Goal: Task Accomplishment & Management: Manage account settings

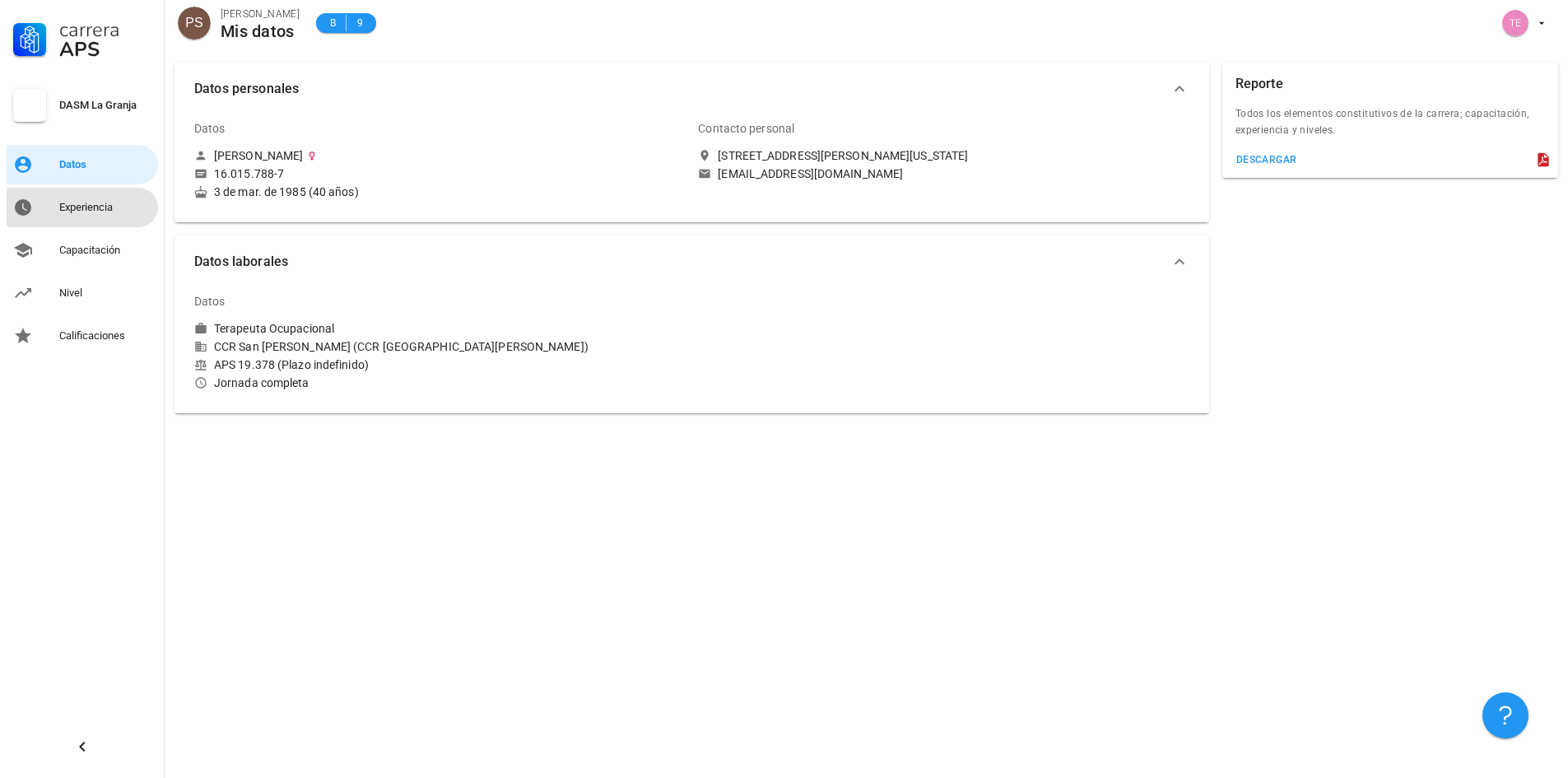
click at [105, 206] on div "Experiencia" at bounding box center [104, 208] width 92 height 14
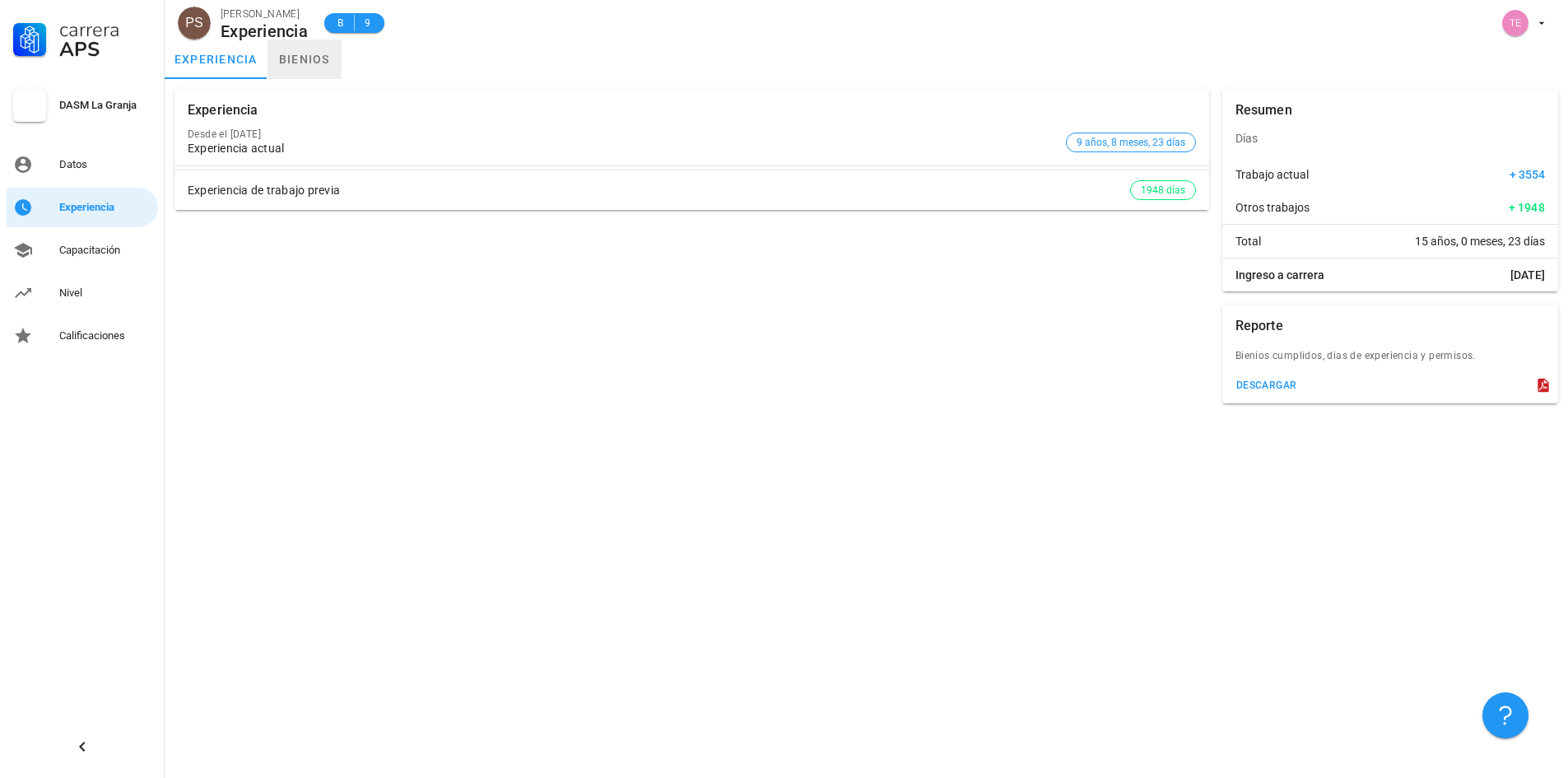
click at [311, 64] on link "bienios" at bounding box center [305, 59] width 74 height 40
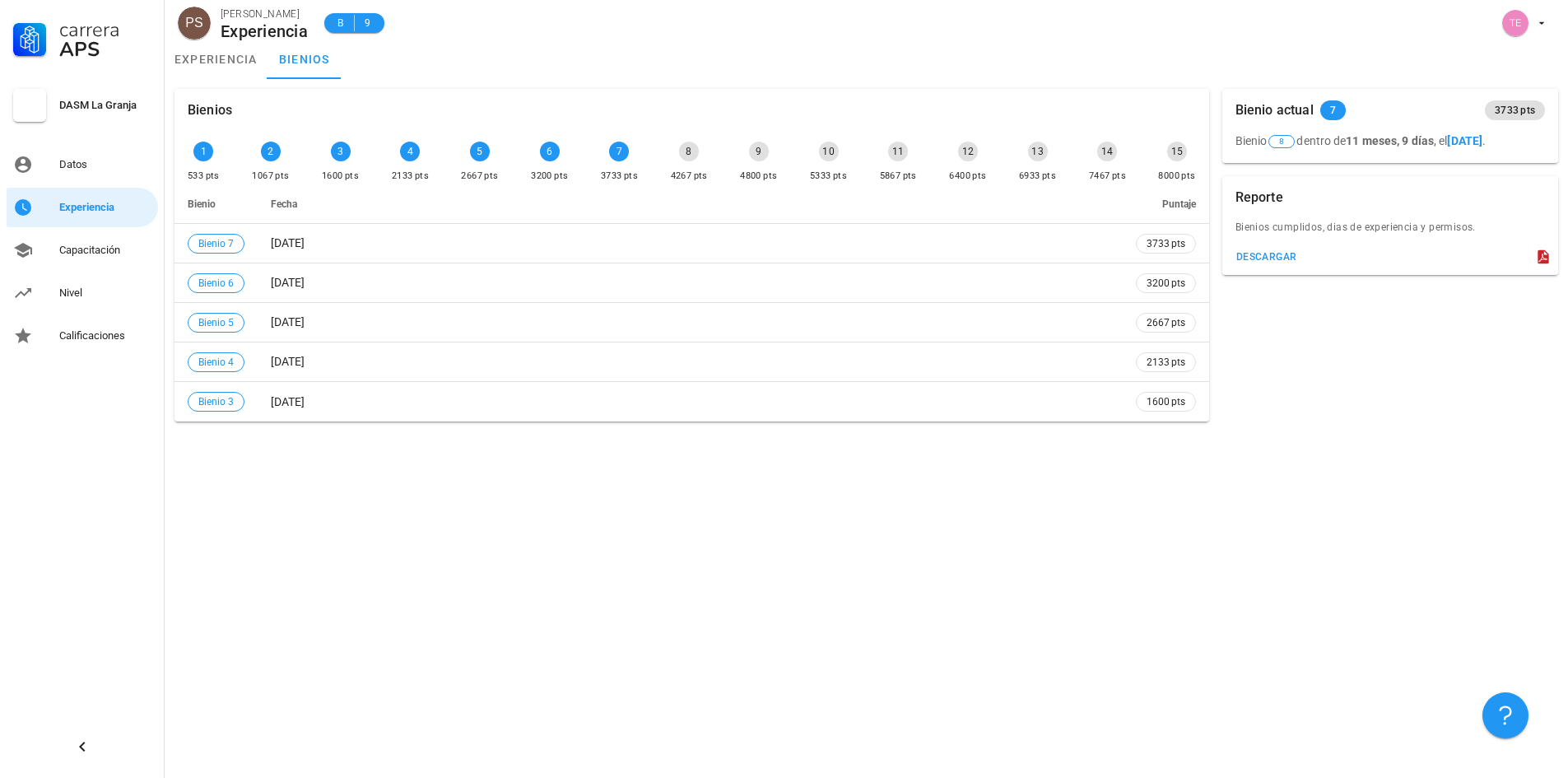
click at [447, 540] on div "Bienios 1 533 pts 2 1067 pts 3 1600 pts 4 2133 pts 5 2667 pts 6 3200 pts 7 3733…" at bounding box center [866, 429] width 1404 height 700
click at [90, 286] on div "Nivel" at bounding box center [104, 293] width 92 height 14
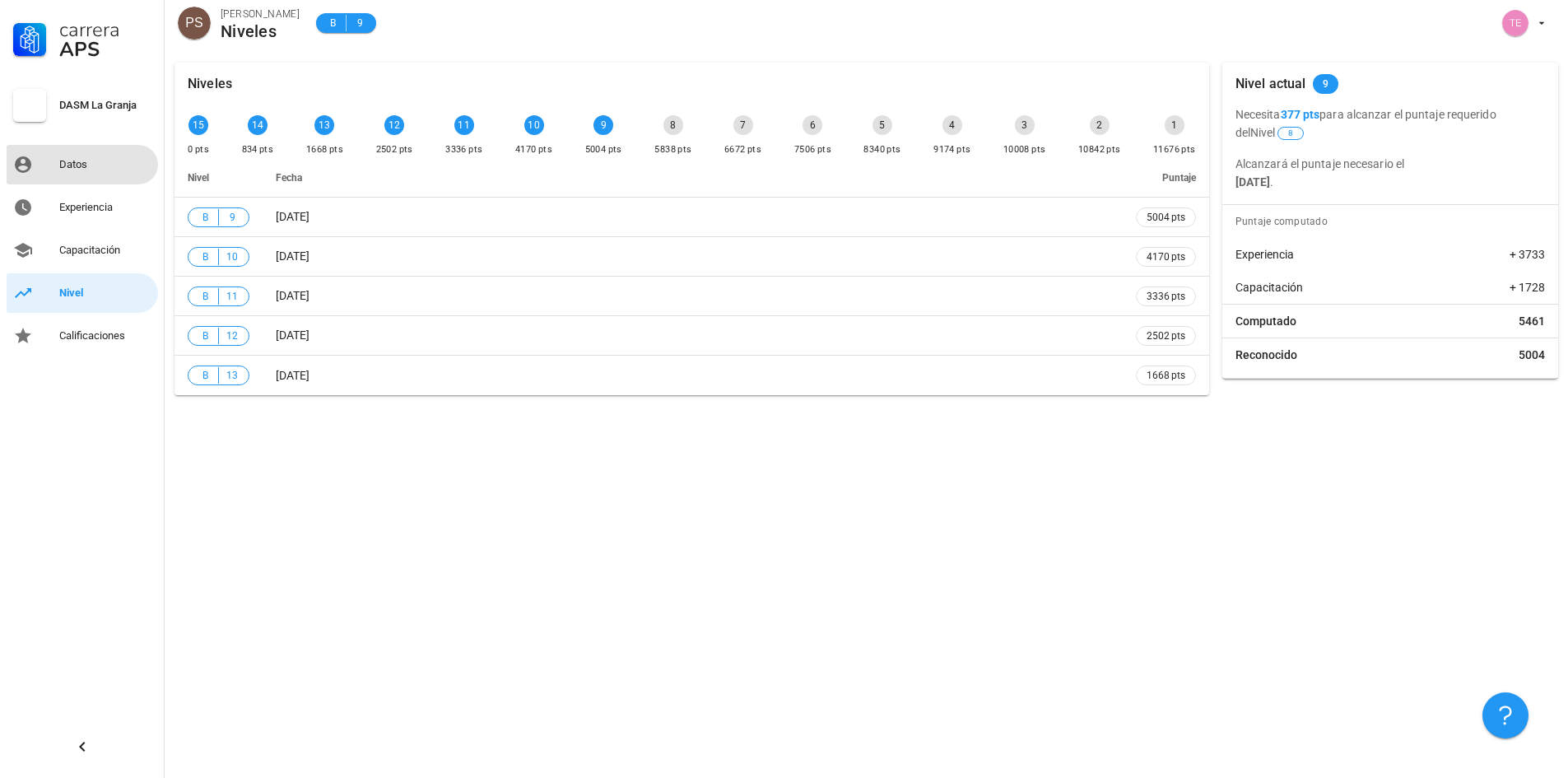
click at [82, 158] on div "Datos" at bounding box center [104, 165] width 92 height 26
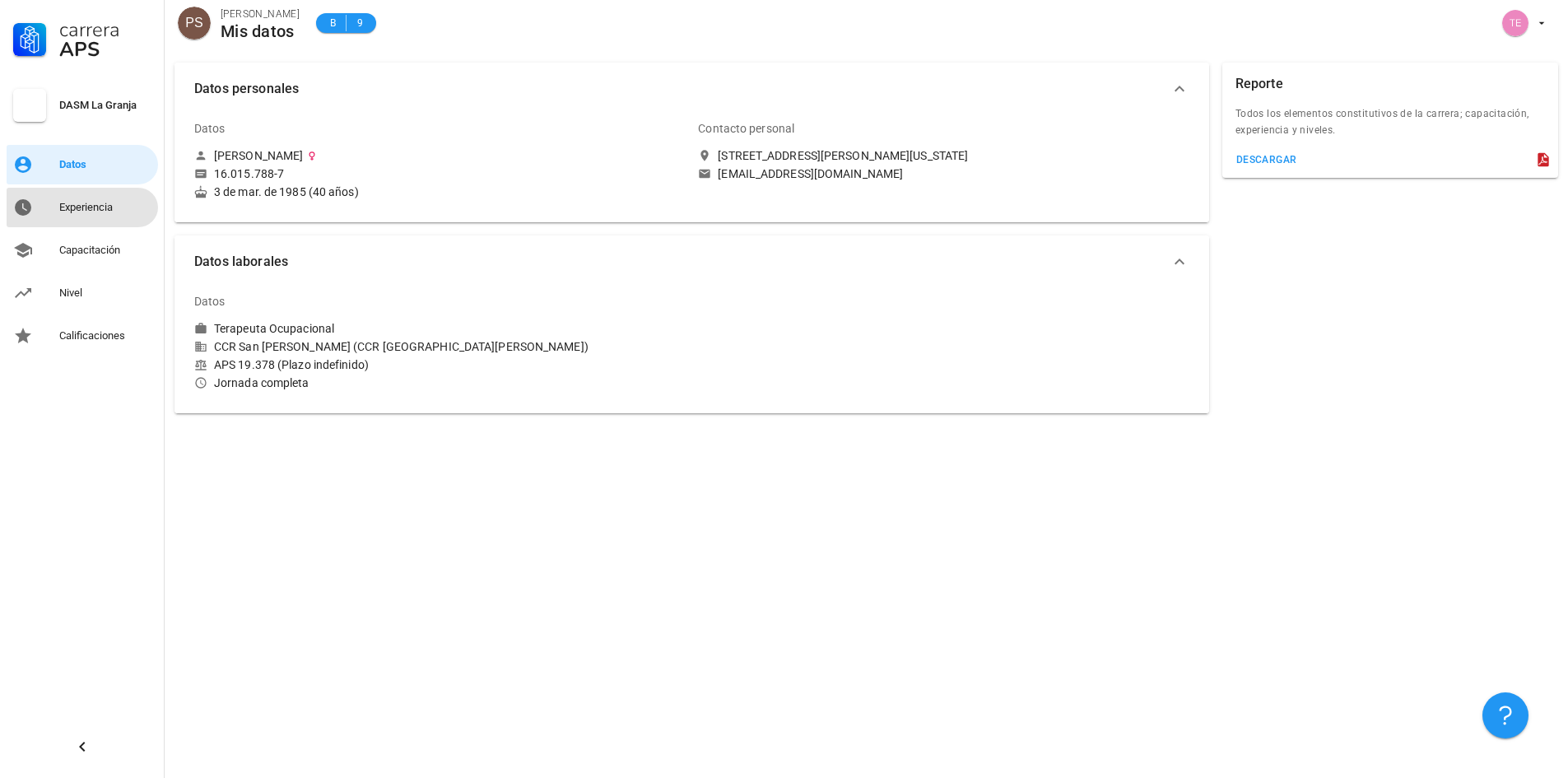
click at [96, 206] on div "Experiencia" at bounding box center [104, 208] width 92 height 14
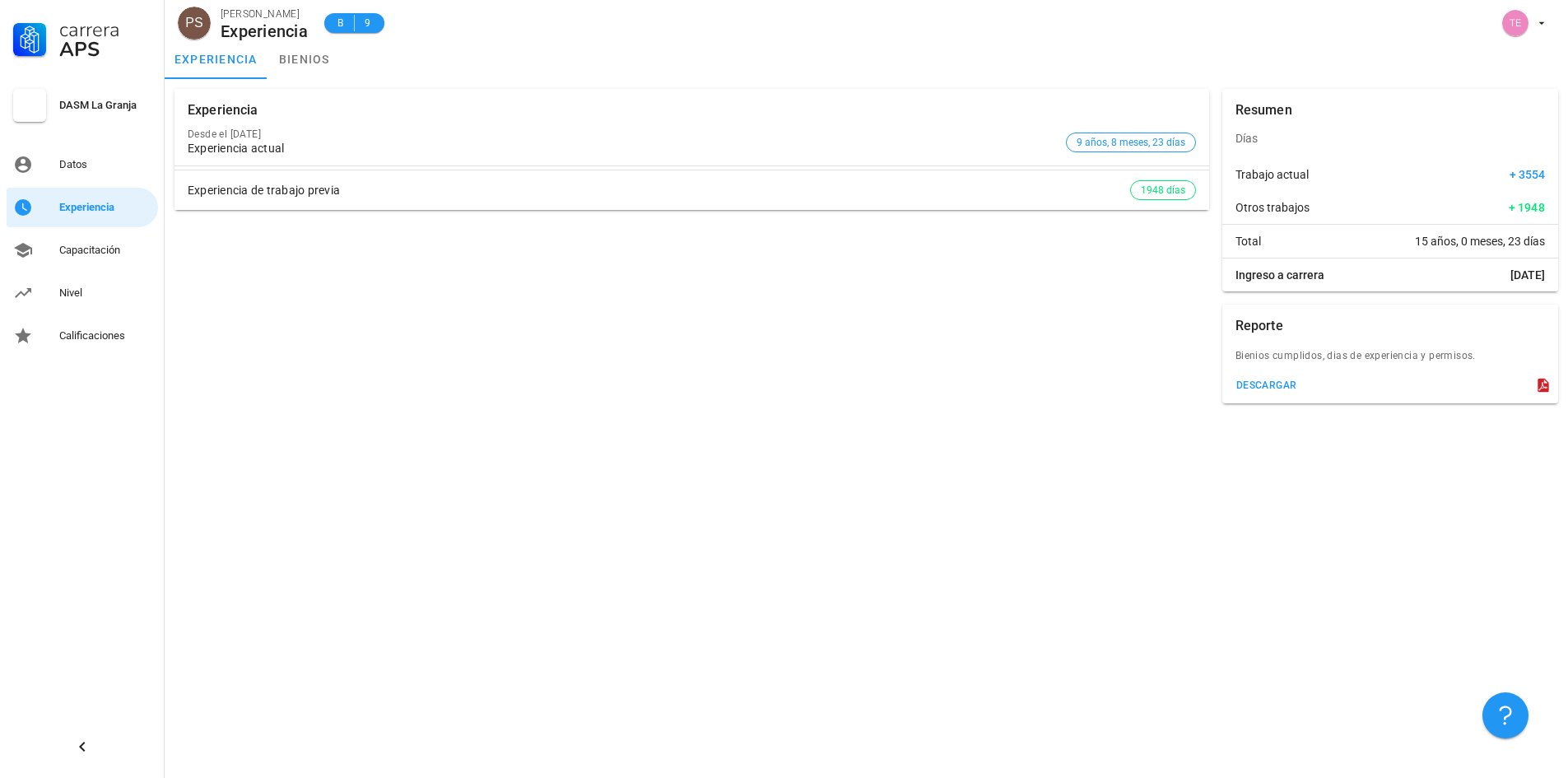
click at [1055, 143] on div "Experiencia actual" at bounding box center [623, 148] width 872 height 14
click at [1276, 380] on div "descargar" at bounding box center [1266, 385] width 62 height 12
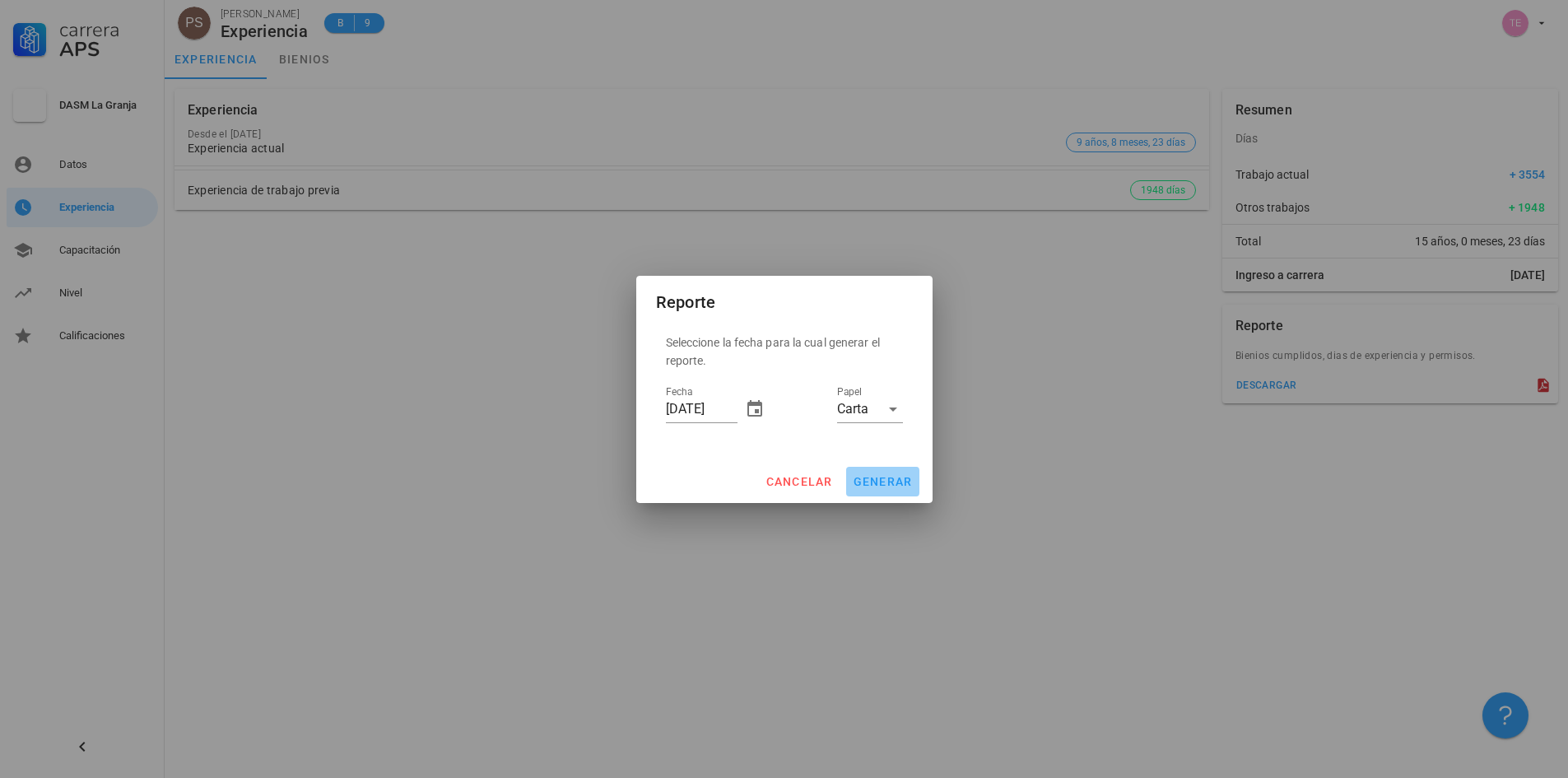
click at [886, 484] on span "generar" at bounding box center [883, 482] width 60 height 14
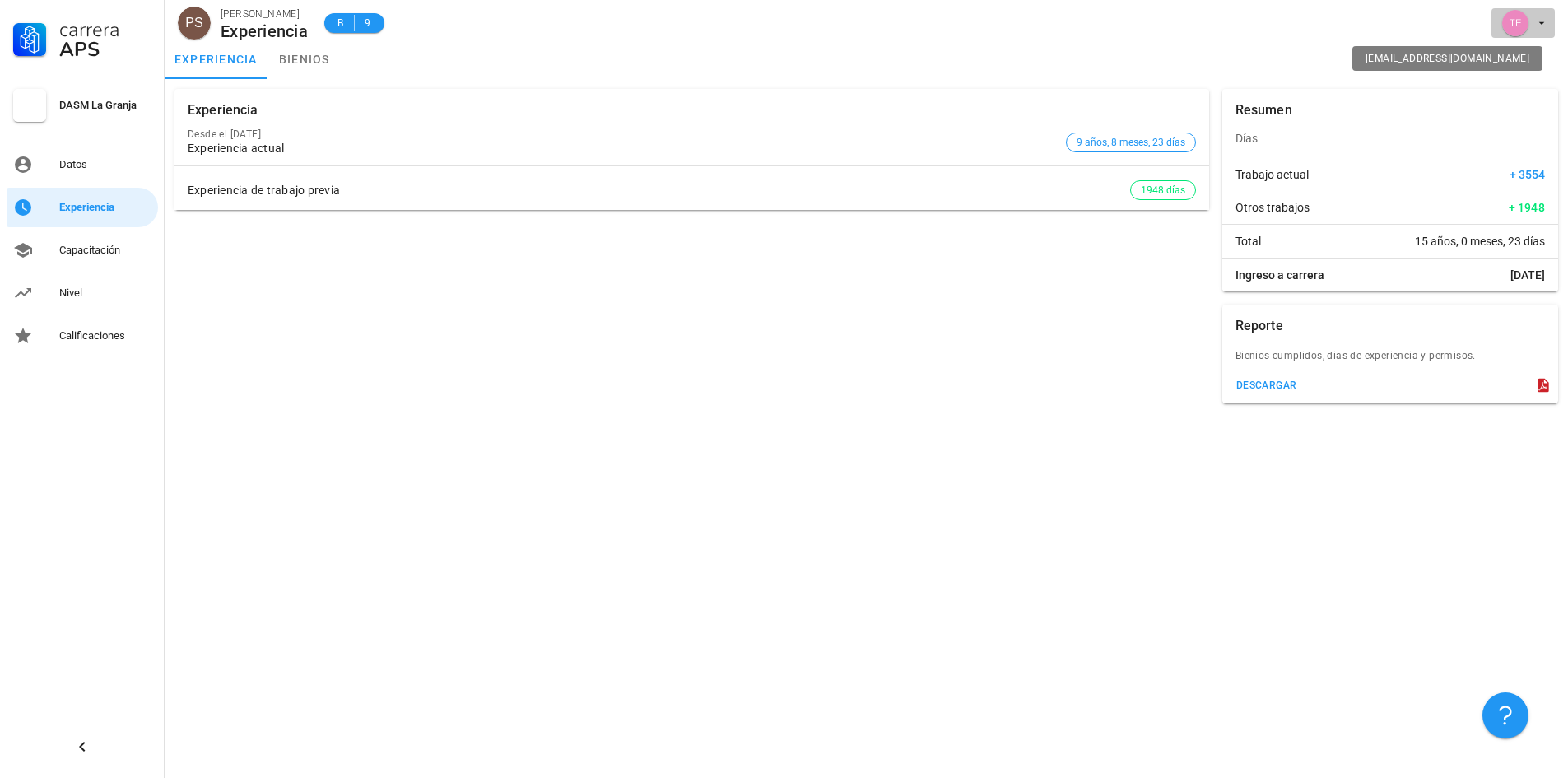
click at [1541, 19] on icon "button" at bounding box center [1542, 23] width 14 height 14
click at [1533, 64] on div "Salir" at bounding box center [1532, 64] width 26 height 33
